Goal: Task Accomplishment & Management: Complete application form

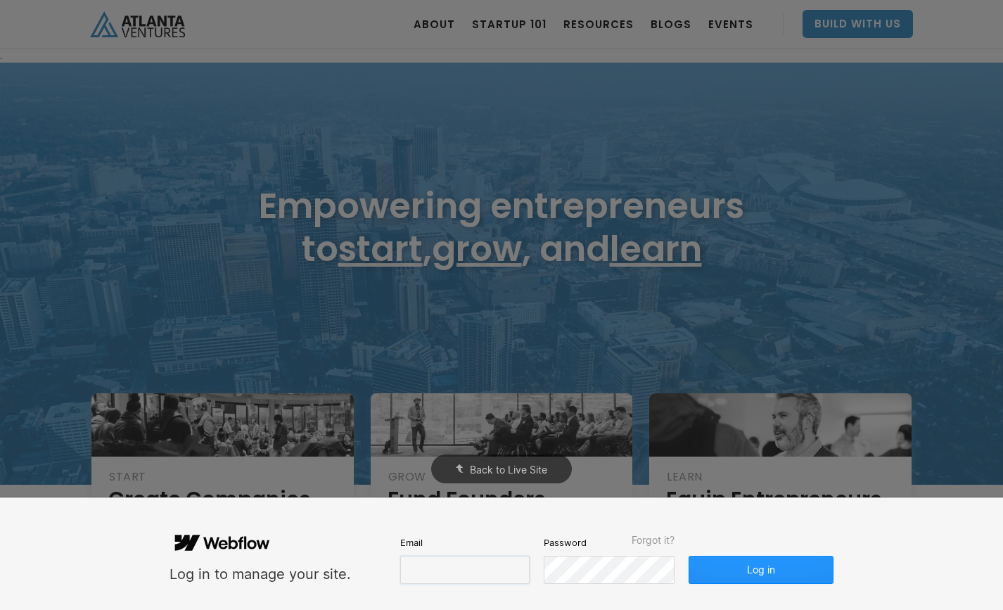
click at [421, 567] on input "email" at bounding box center [464, 570] width 129 height 28
type input "molly@carvercreative.co"
click at [780, 576] on button "Log in" at bounding box center [761, 570] width 145 height 28
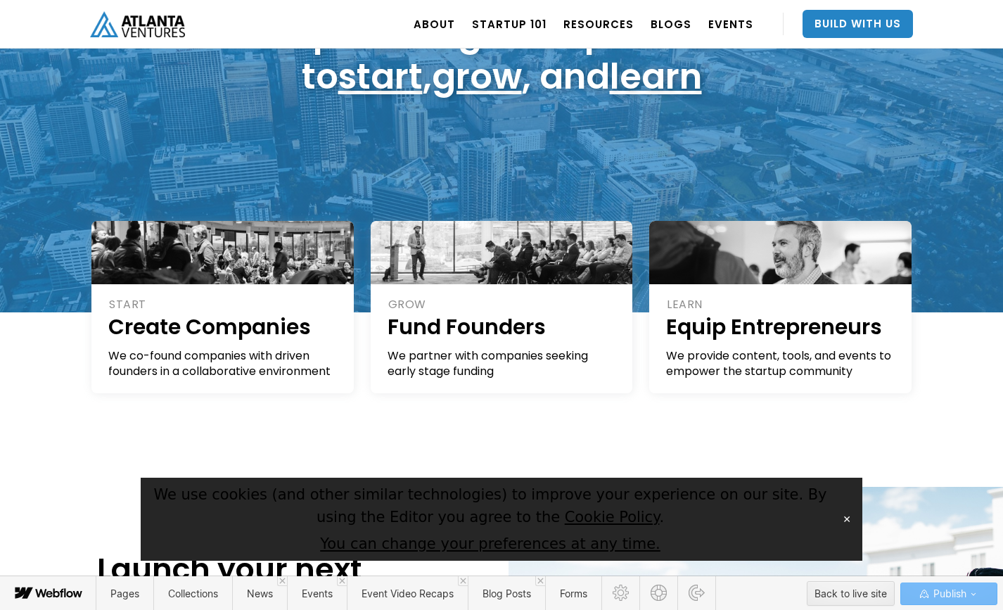
scroll to position [137, 0]
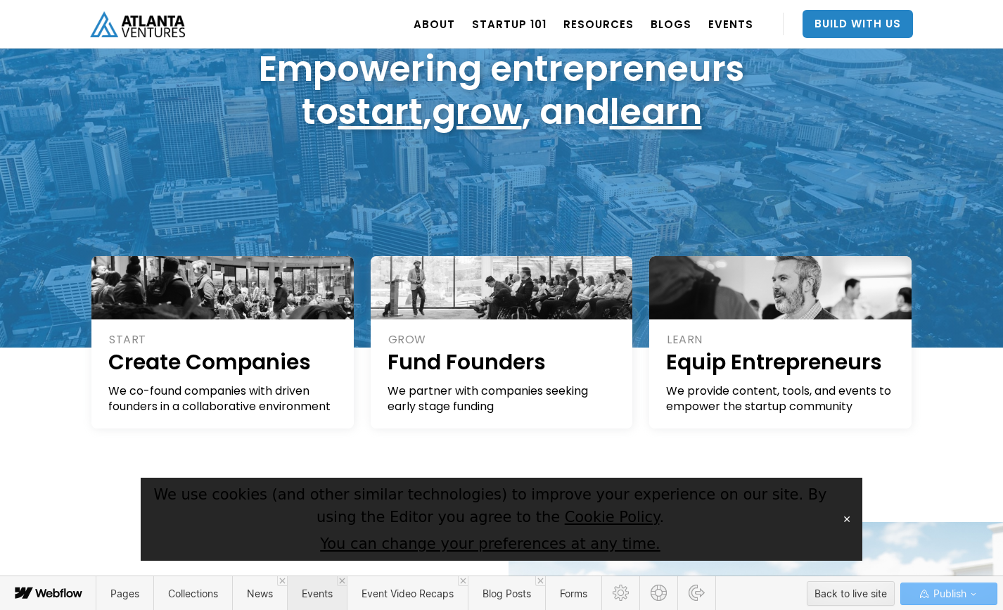
click at [319, 596] on span "Events" at bounding box center [317, 593] width 31 height 12
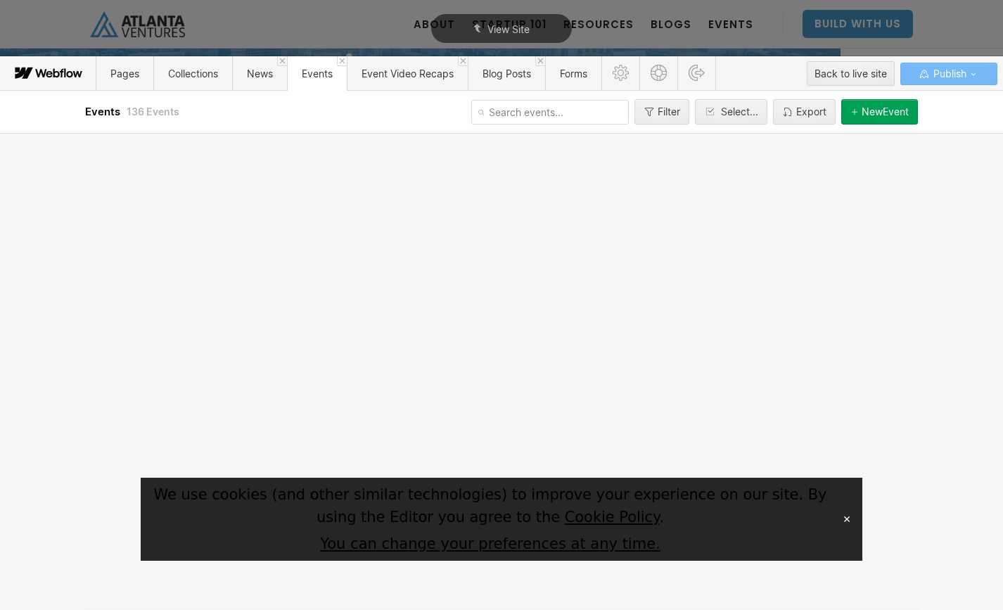
scroll to position [0, 0]
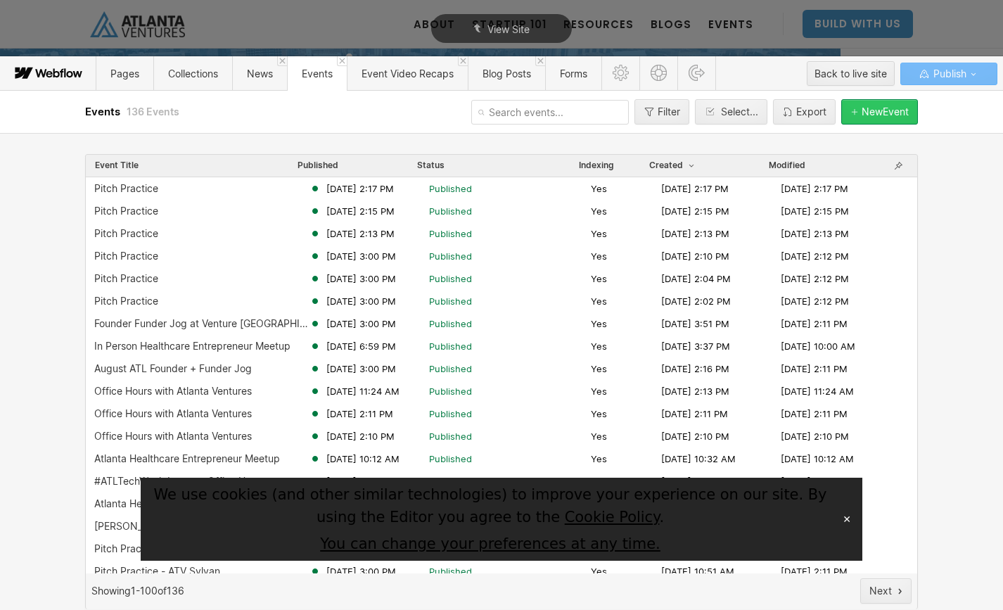
click at [869, 110] on div "New Event" at bounding box center [885, 111] width 47 height 11
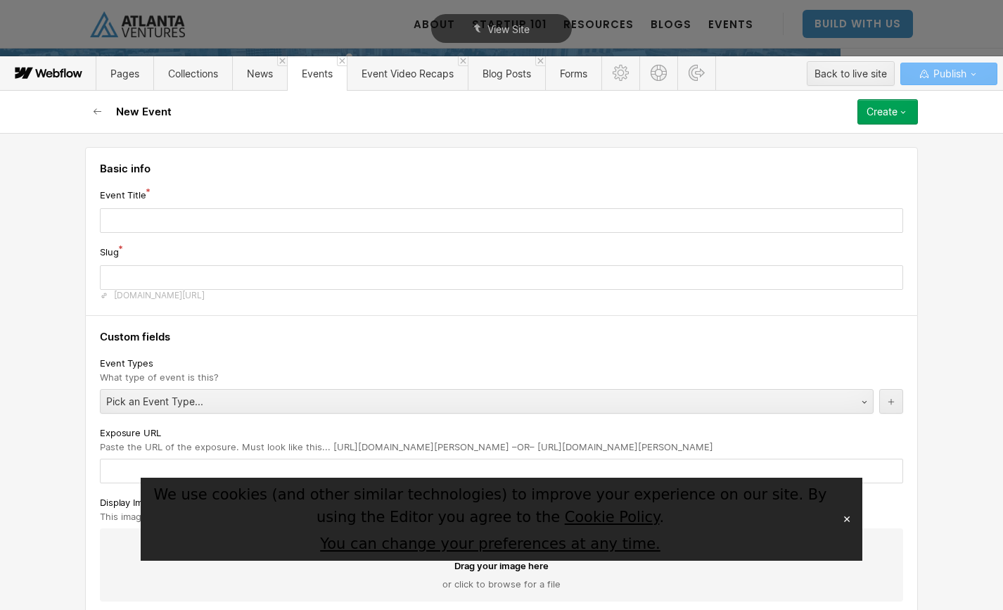
click at [853, 518] on button "✕" at bounding box center [847, 519] width 20 height 21
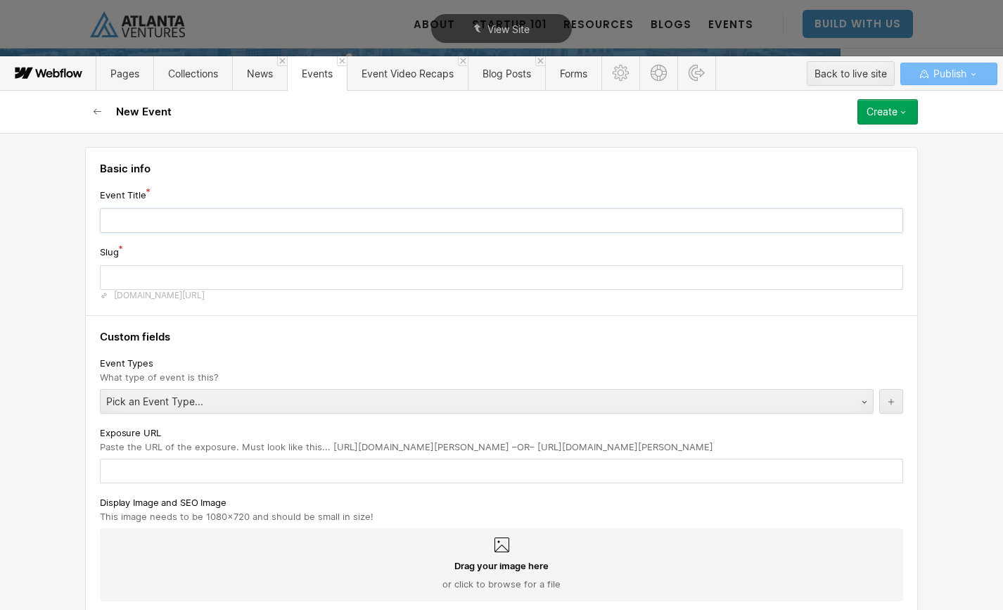
click at [203, 221] on input "text" at bounding box center [501, 220] width 803 height 25
paste input "Capital Conversations: Demystifying Data Rooms"
type input "Capital Conversations: Demystifying Data Rooms"
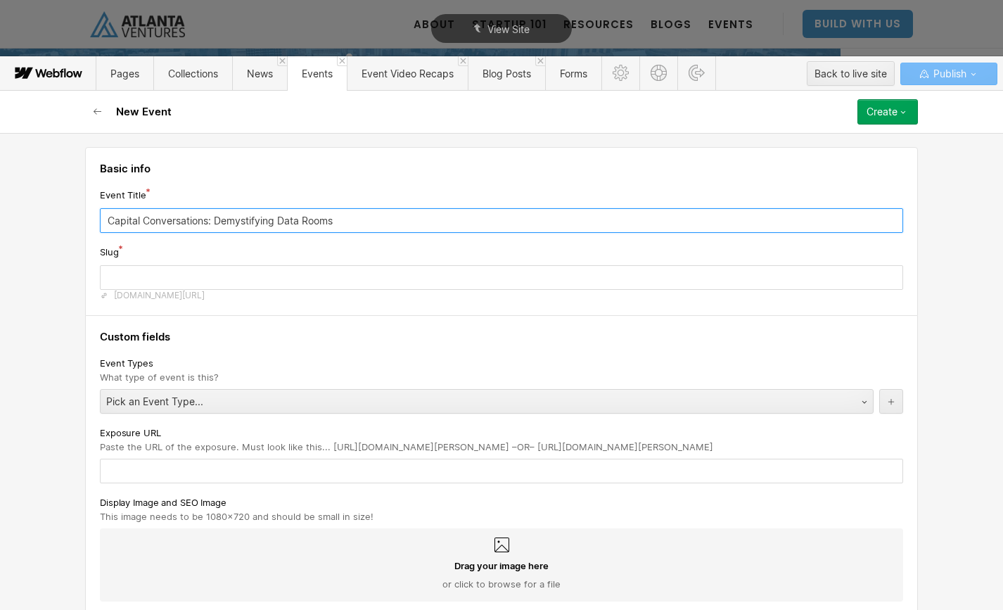
type input "capital-conversations-demystifying-data-rooms"
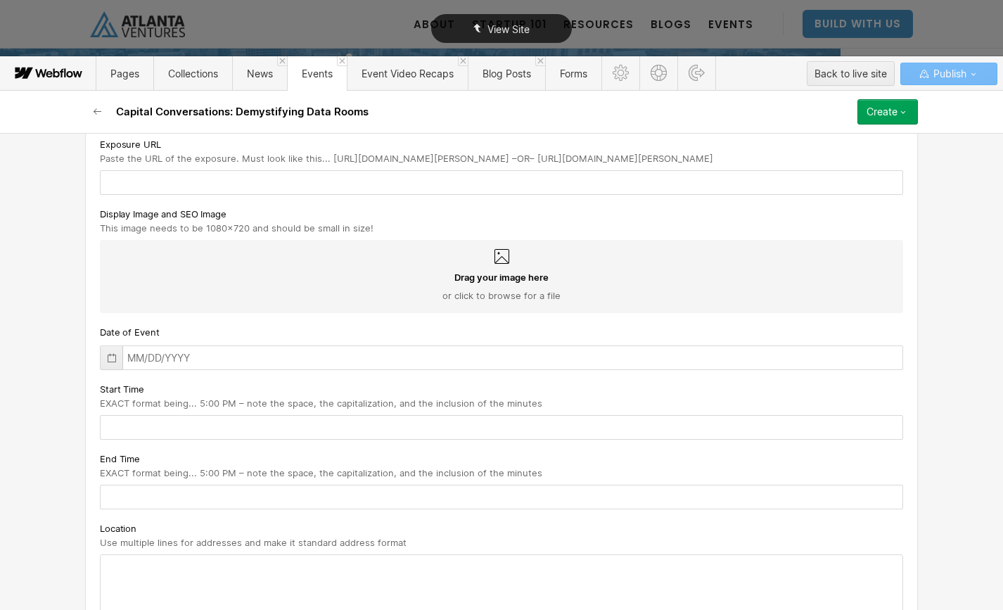
scroll to position [291, 0]
type input "Capital Conversations: Demystifying Data Rooms"
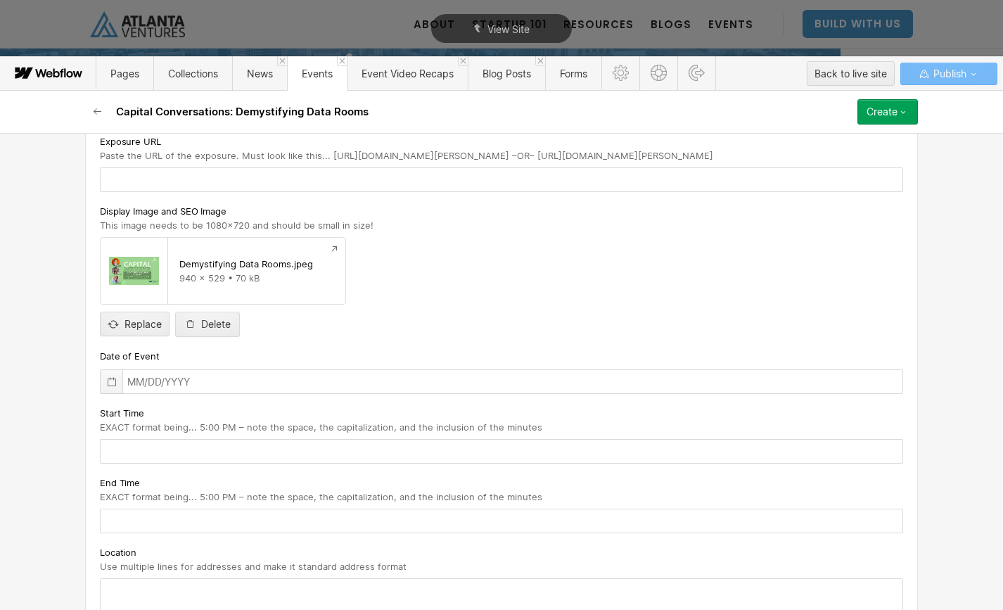
click at [115, 383] on icon at bounding box center [111, 381] width 11 height 11
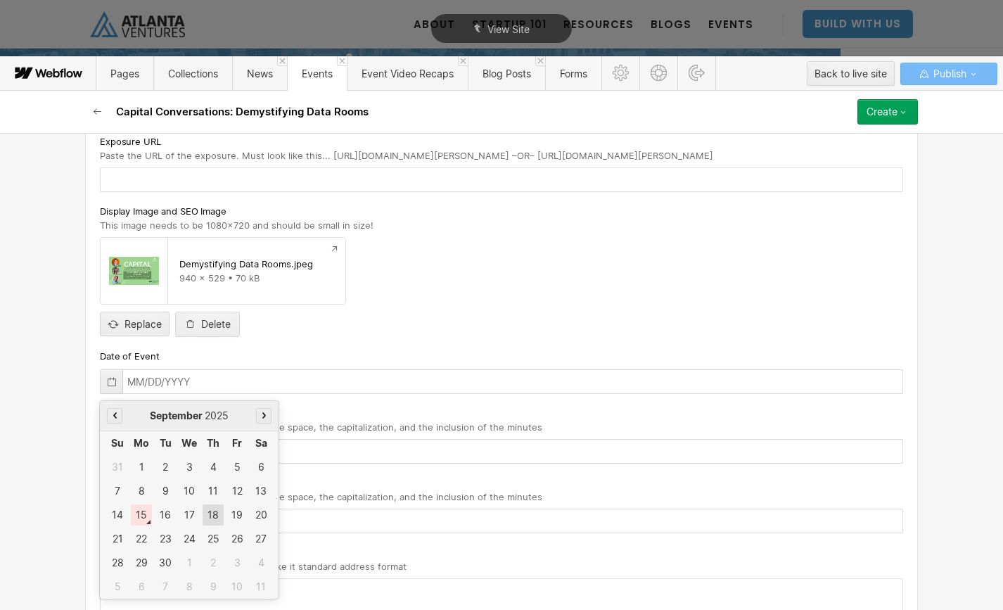
click at [213, 515] on div "18" at bounding box center [213, 514] width 21 height 21
type input "09/18/2025"
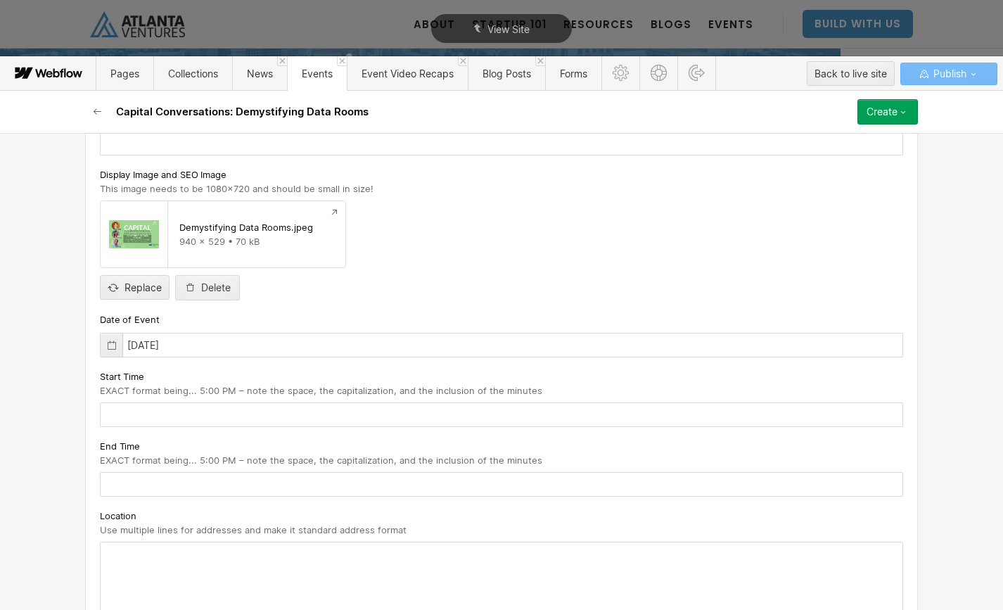
scroll to position [340, 0]
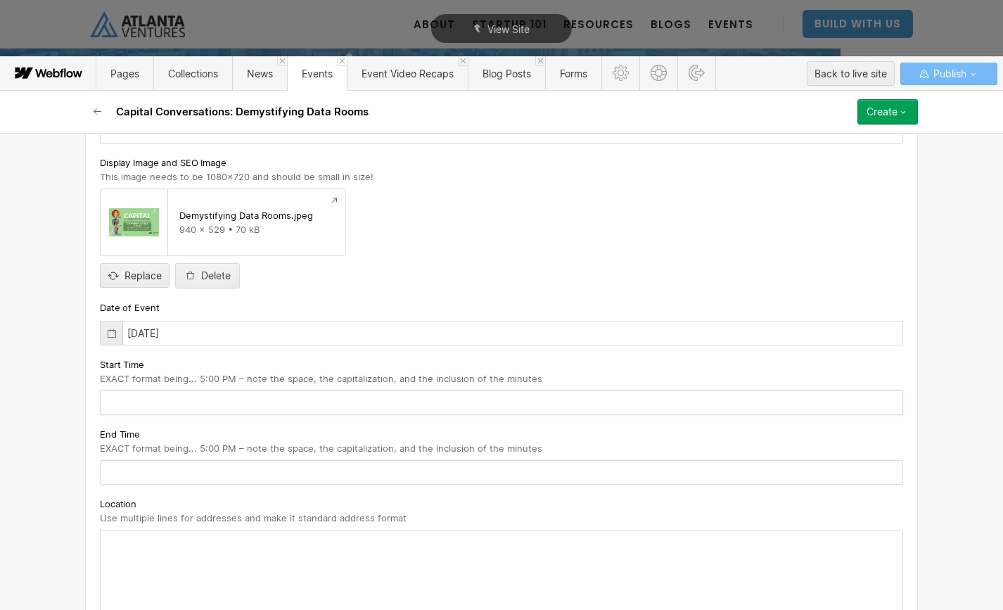
click at [283, 398] on input "text" at bounding box center [501, 402] width 803 height 25
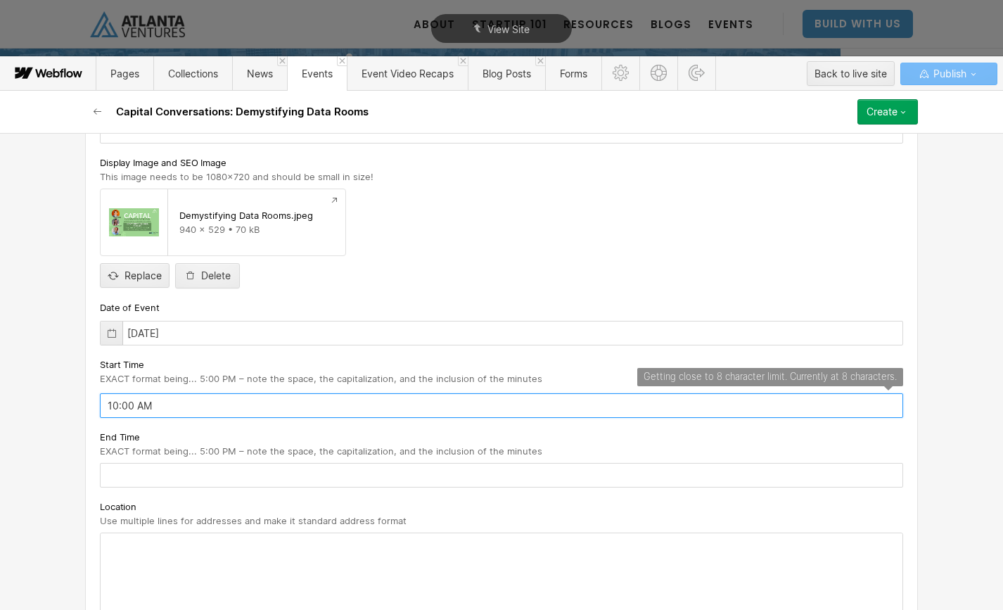
type input "10:00 AM"
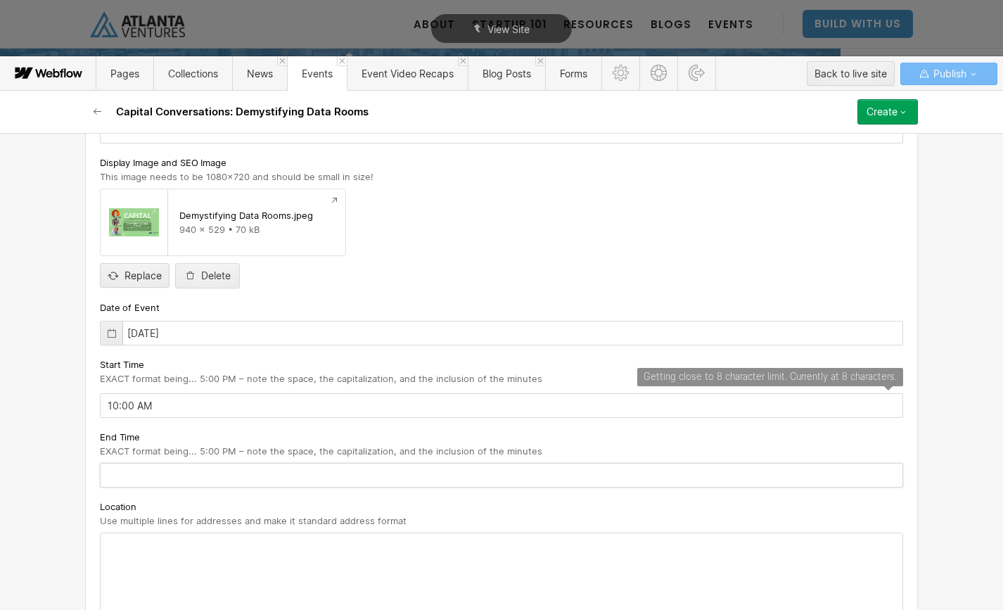
click at [160, 478] on input "text" at bounding box center [501, 475] width 803 height 25
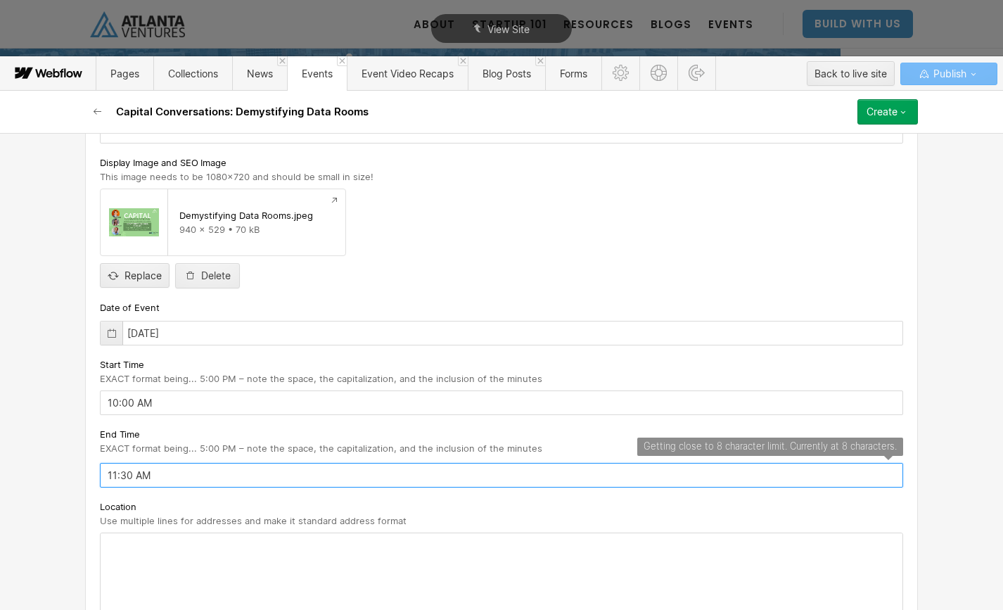
type input "11:30 AM"
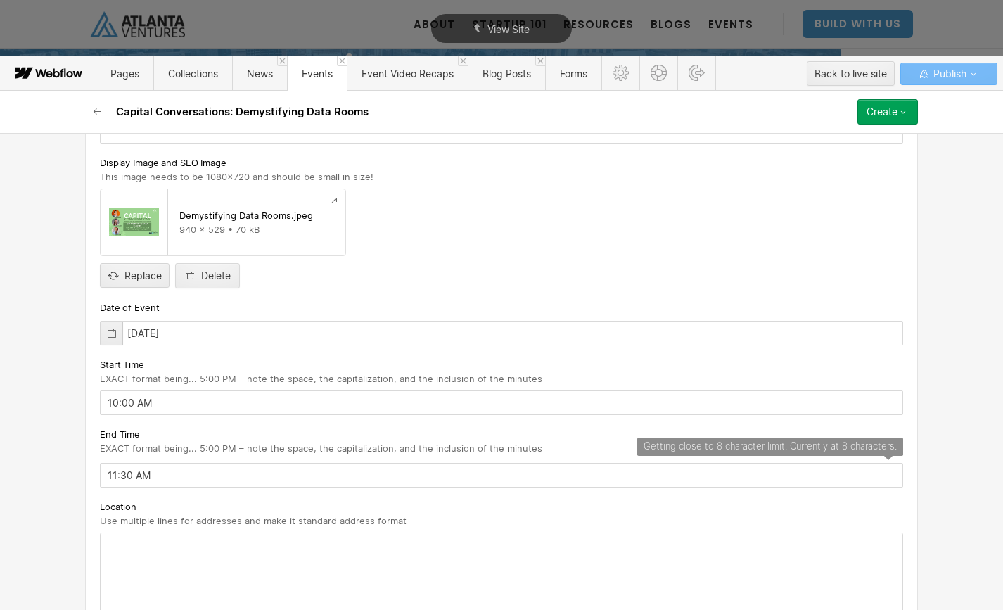
click at [142, 550] on div at bounding box center [502, 582] width 802 height 98
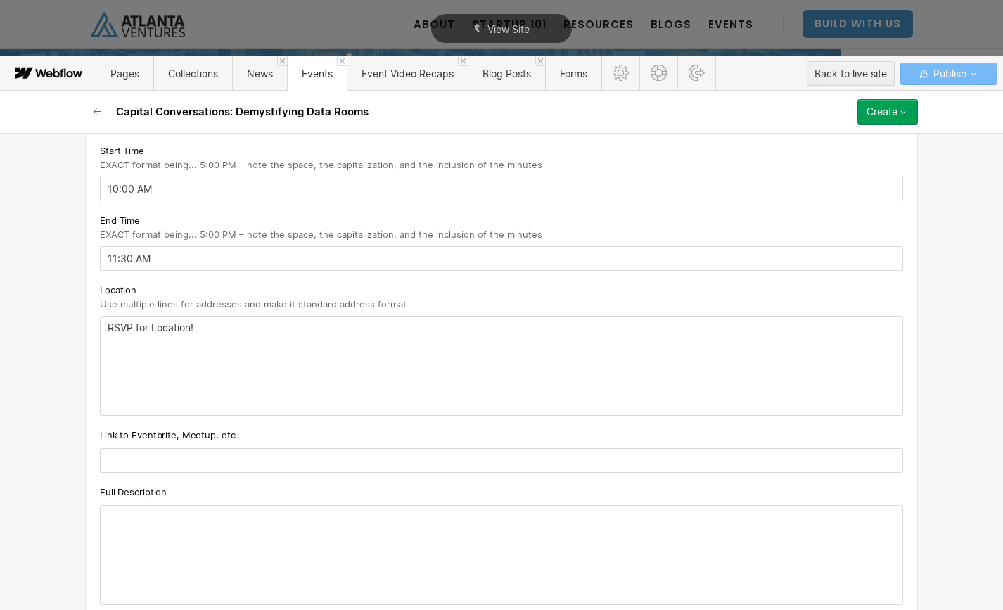
scroll to position [562, 0]
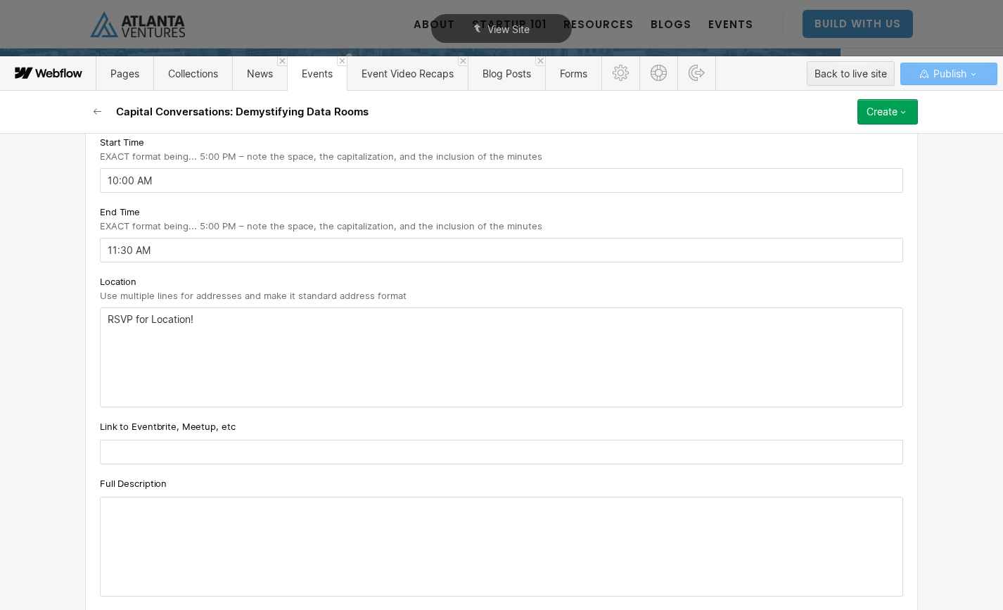
click at [262, 446] on input "text" at bounding box center [501, 452] width 803 height 25
click at [177, 457] on input "text" at bounding box center [501, 452] width 803 height 25
paste input "https://www.eventbrite.com/e/capital-conversations-demystifying-data-rooms-tick…"
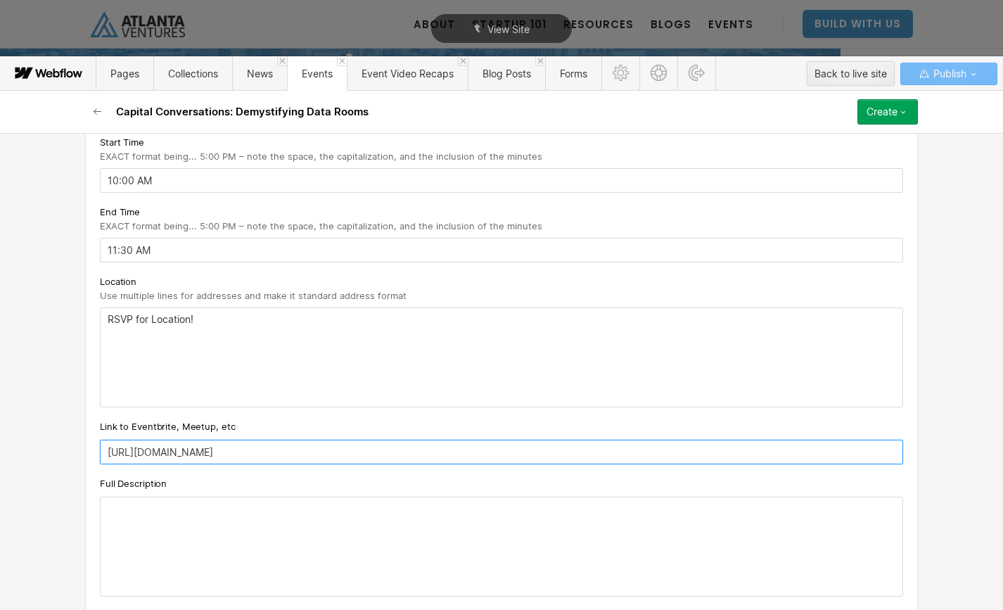
type input "https://www.eventbrite.com/e/capital-conversations-demystifying-data-rooms-tick…"
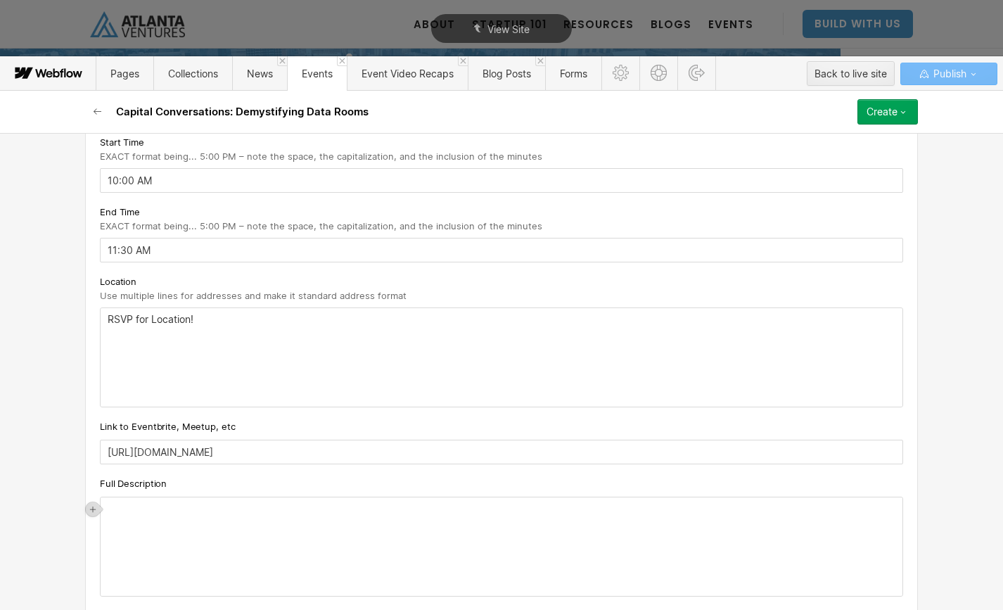
click at [209, 513] on div "‍" at bounding box center [502, 546] width 802 height 98
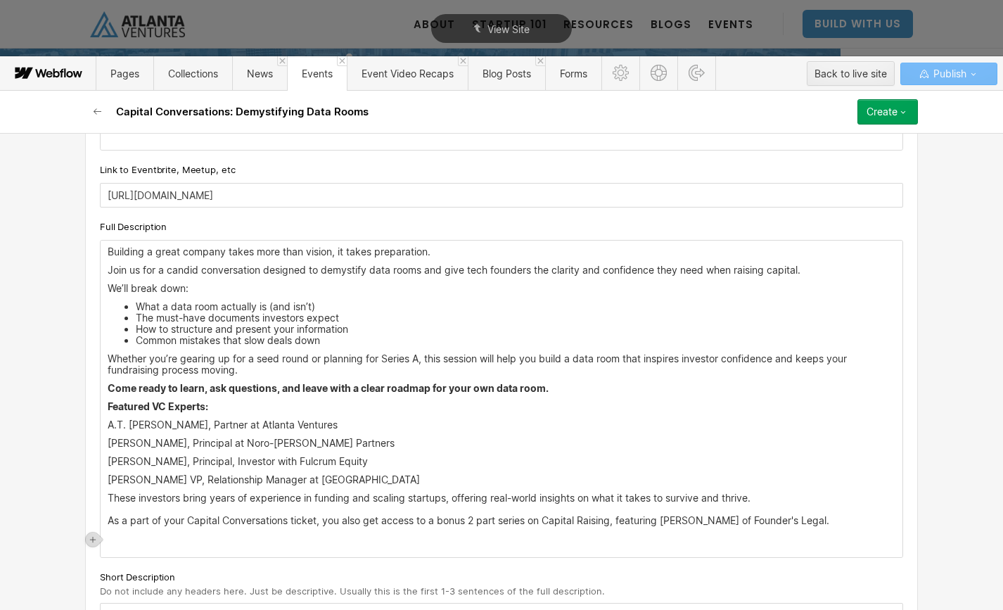
scroll to position [820, 0]
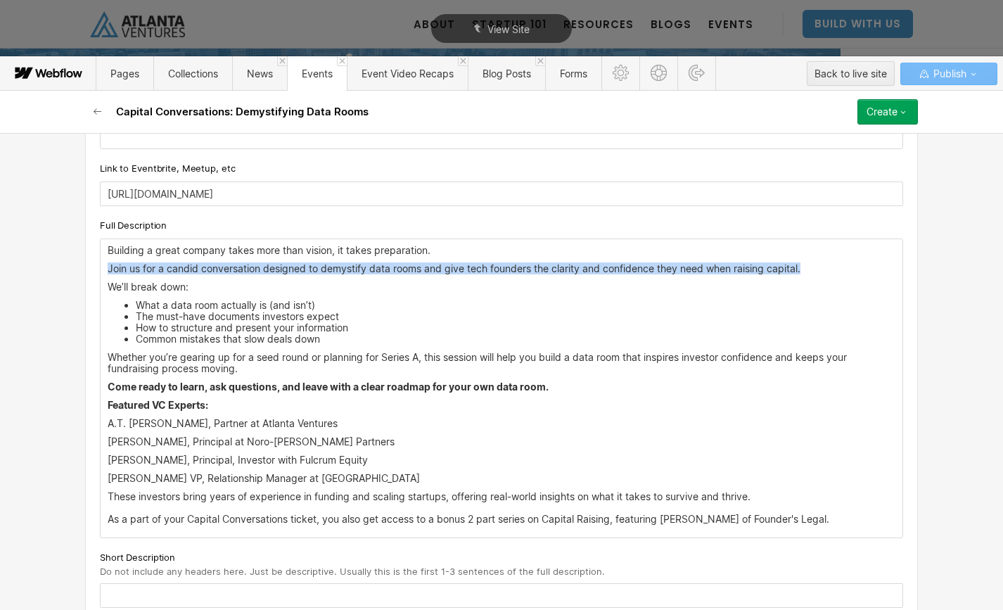
drag, startPoint x: 110, startPoint y: 268, endPoint x: 807, endPoint y: 267, distance: 697.1
click at [807, 267] on p "Join us for a candid conversation designed to demystify data rooms and give tec…" at bounding box center [502, 268] width 788 height 11
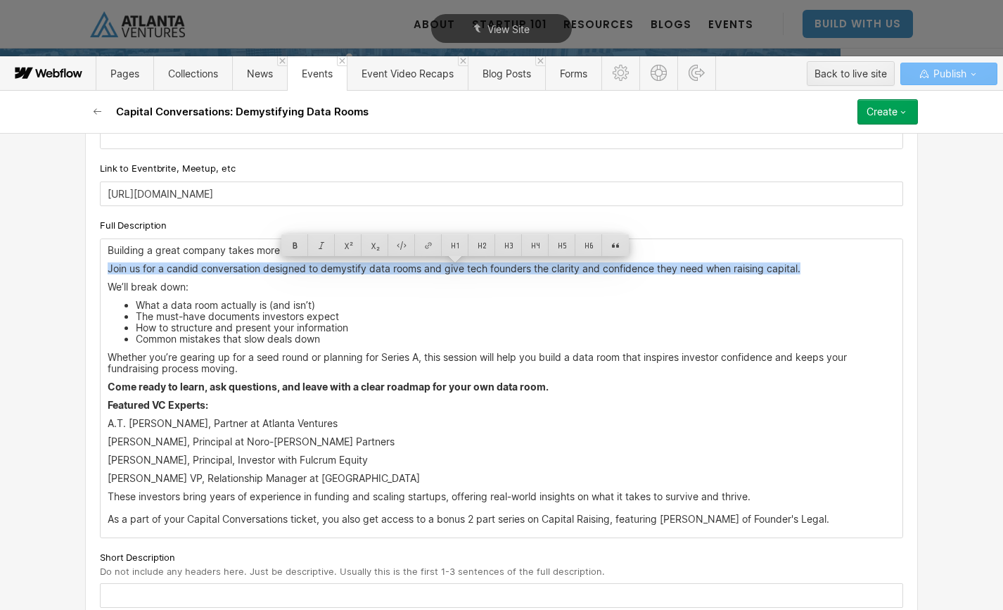
copy p "Join us for a candid conversation designed to demystify data rooms and give tec…"
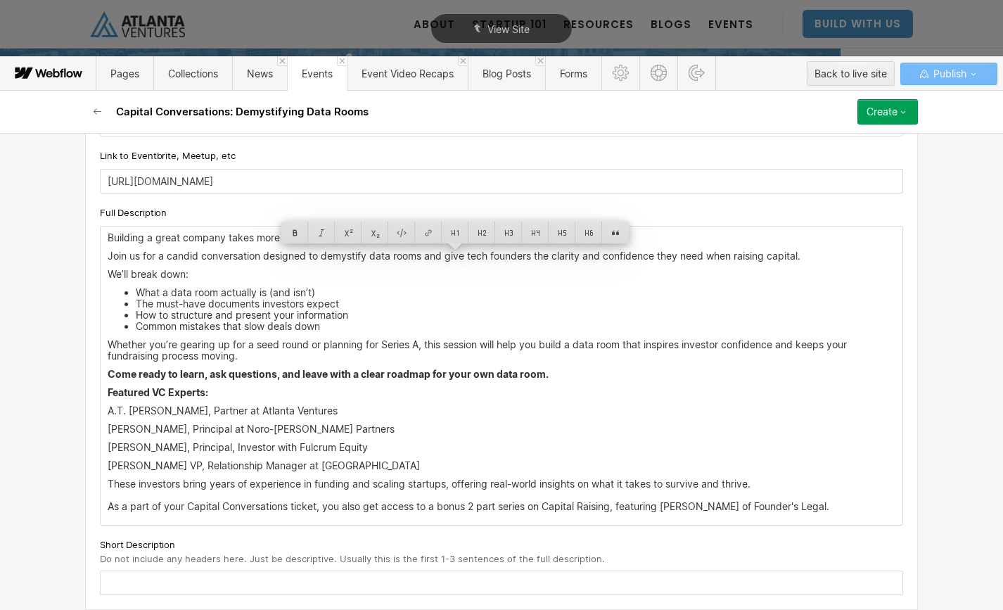
click at [177, 582] on div "Custom fields Event Types What type of event is this? Pick an Event Type... Exp…" at bounding box center [501, 46] width 833 height 1127
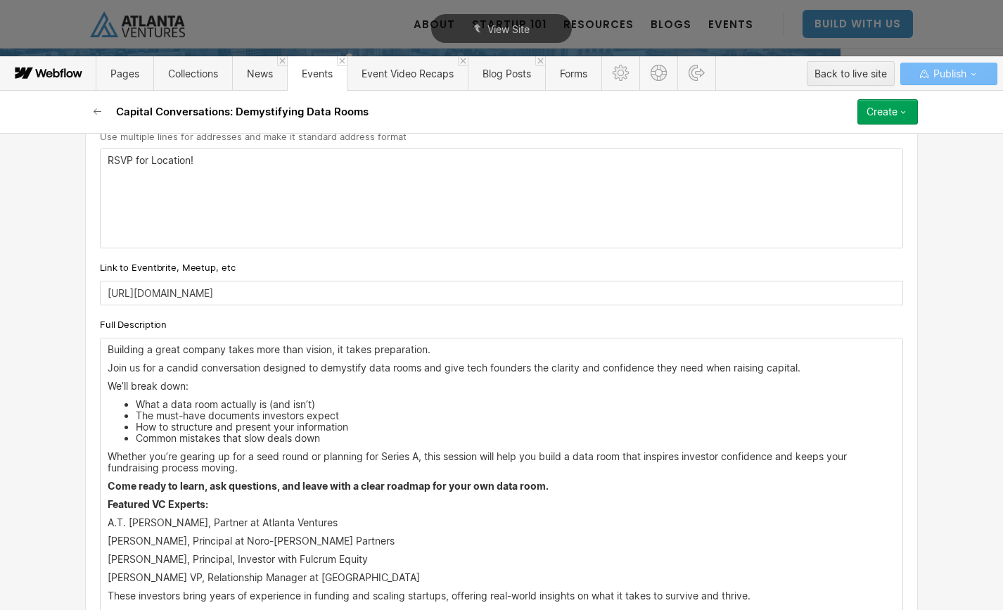
scroll to position [847, 0]
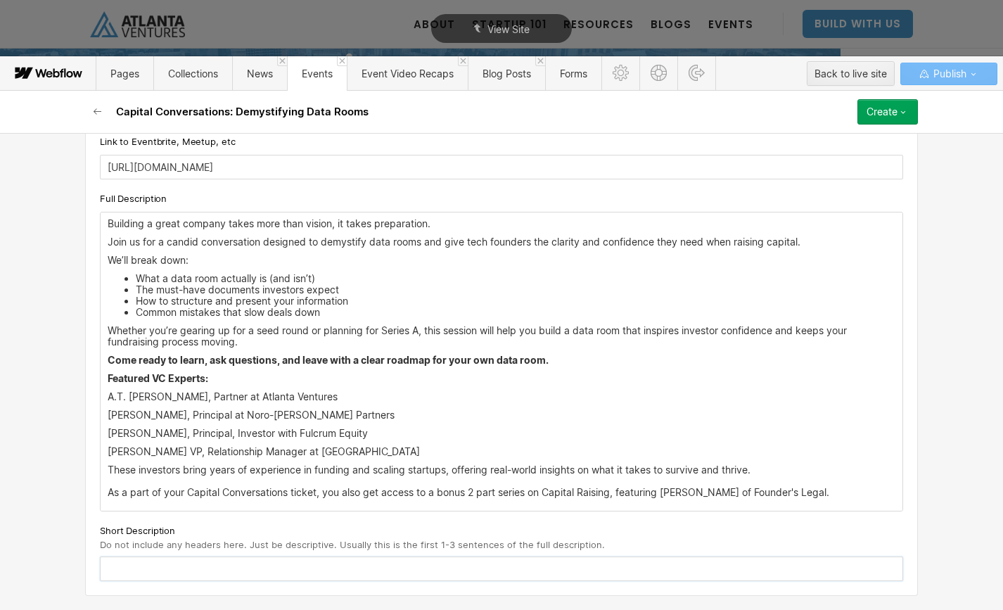
click at [123, 568] on input "text" at bounding box center [501, 568] width 803 height 25
paste input "Join us for a candid conversation designed to demystify data rooms and give tec…"
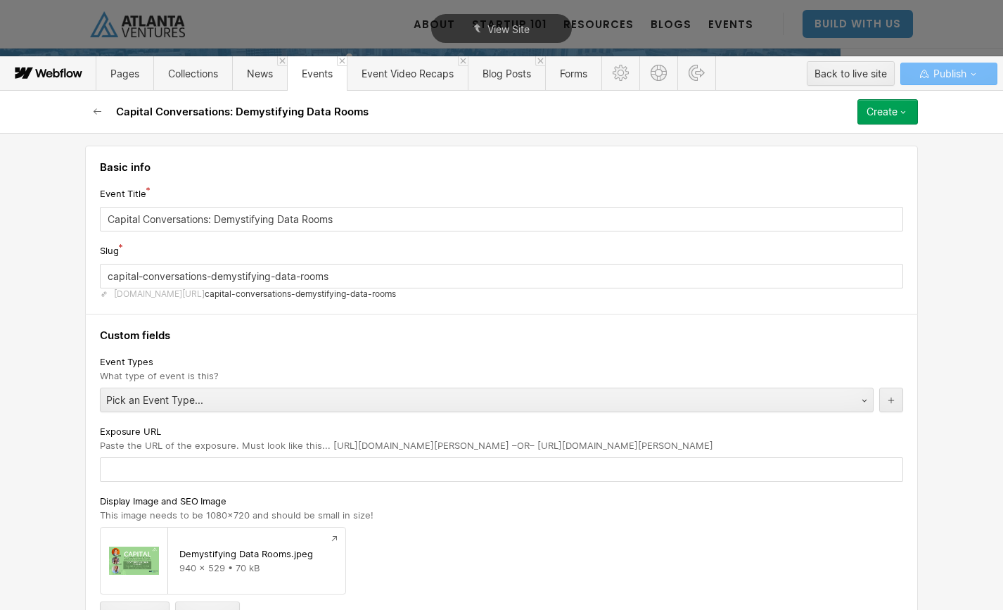
scroll to position [0, 0]
type input "Join us for a candid conversation designed to demystify data rooms and give tec…"
click at [895, 109] on div "Create" at bounding box center [882, 111] width 31 height 11
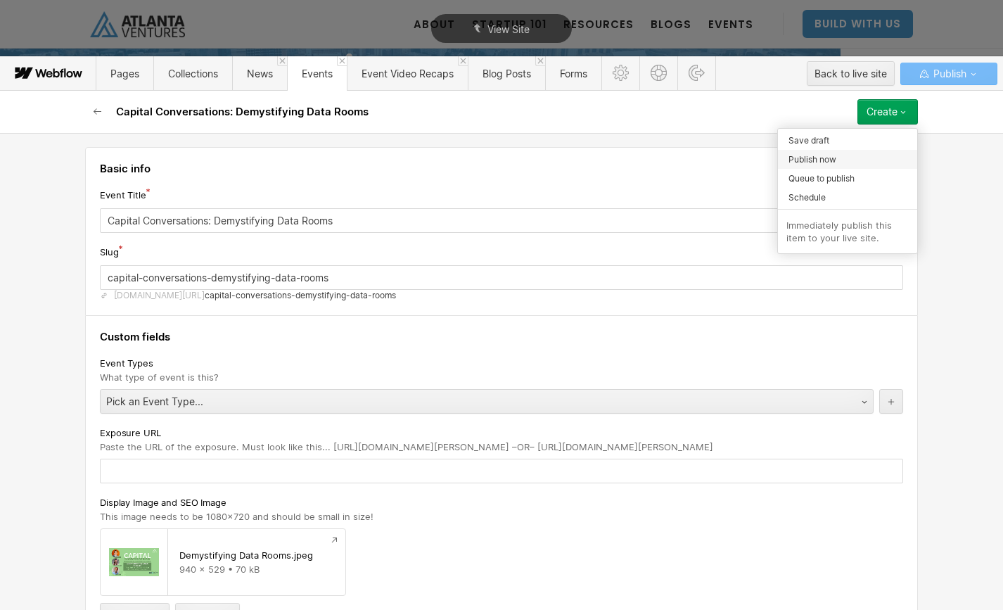
click at [838, 160] on div "Publish now" at bounding box center [847, 159] width 139 height 19
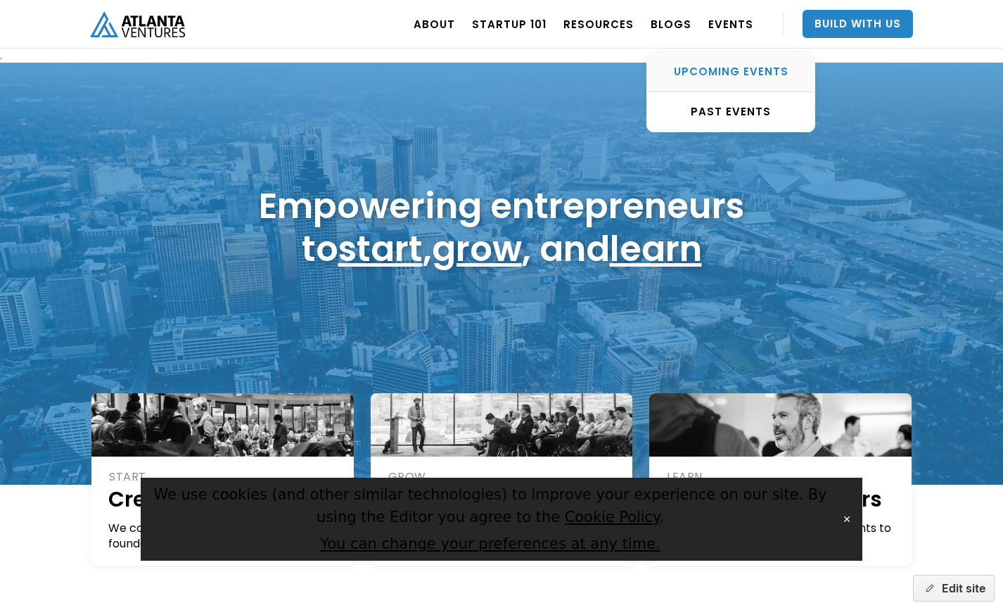
click at [732, 75] on div "UPCOMING EVENTS" at bounding box center [730, 72] width 167 height 14
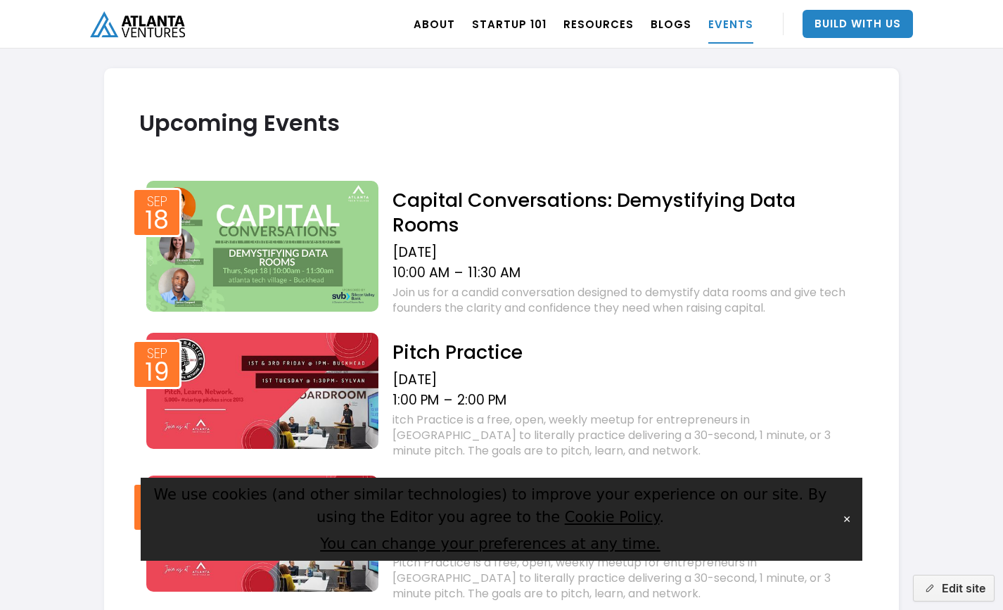
scroll to position [478, 0]
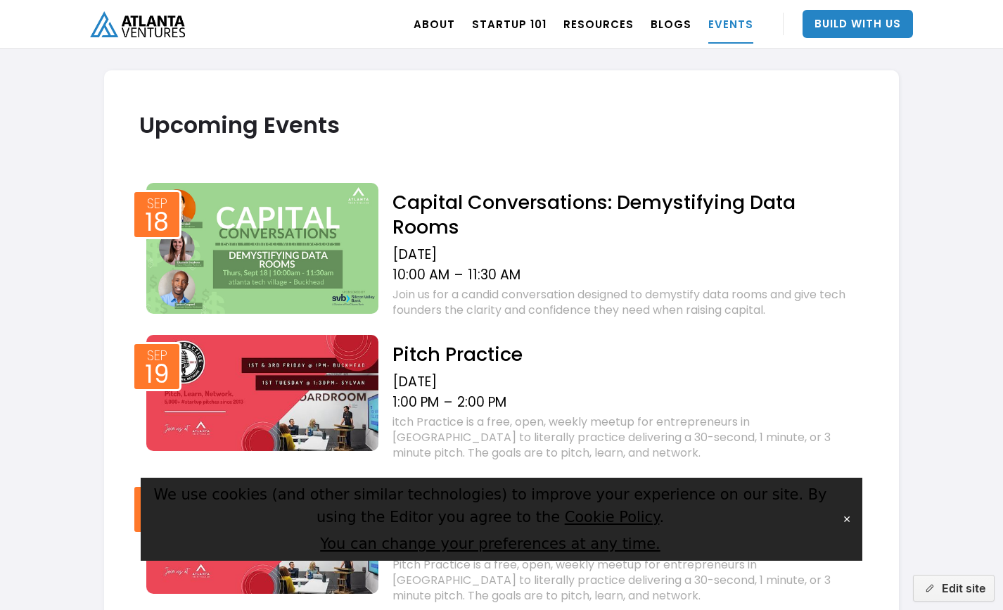
click at [849, 524] on button "✕" at bounding box center [847, 519] width 20 height 21
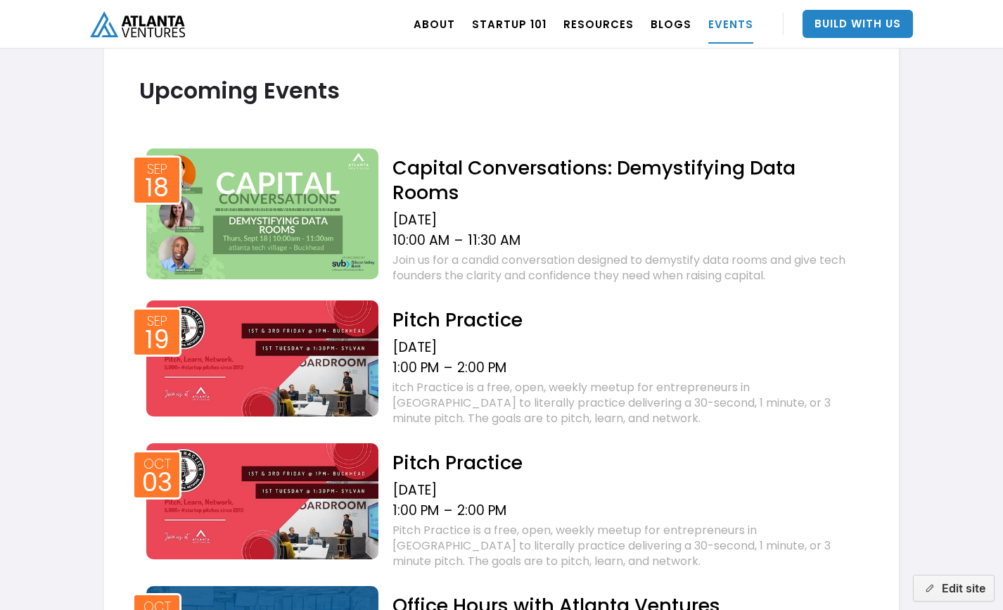
scroll to position [374, 0]
